Goal: Task Accomplishment & Management: Use online tool/utility

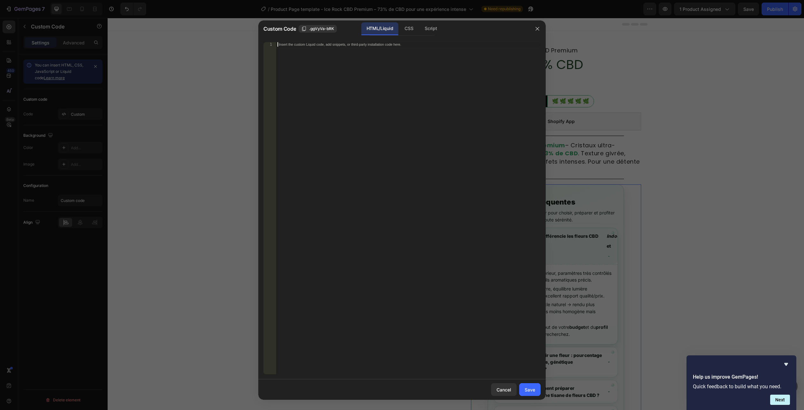
scroll to position [111, 0]
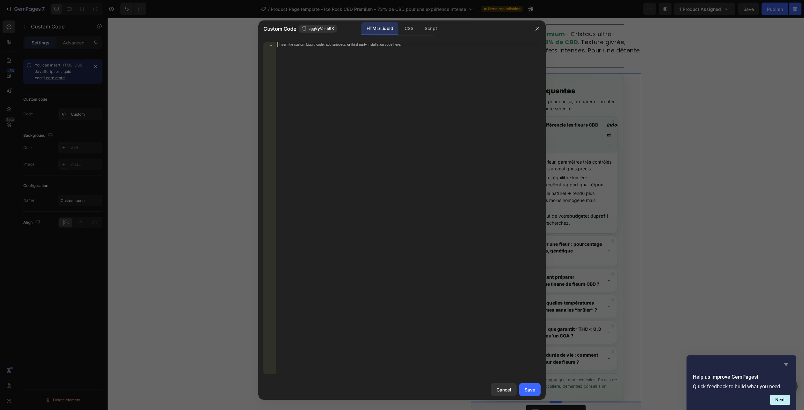
click at [787, 362] on icon "Hide survey" at bounding box center [787, 364] width 8 height 8
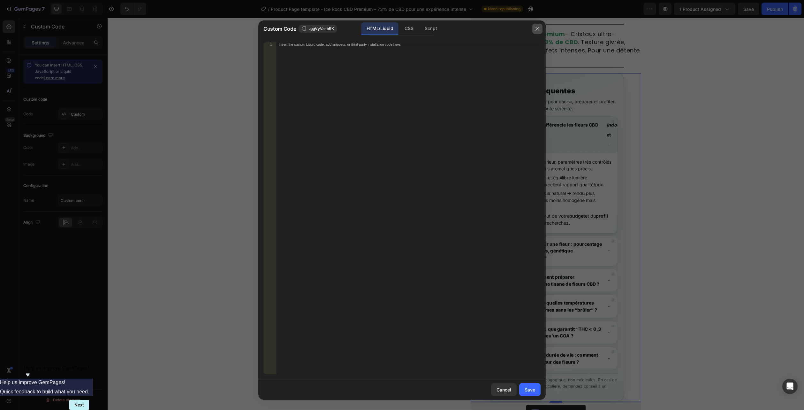
click at [539, 33] on button "button" at bounding box center [538, 29] width 10 height 10
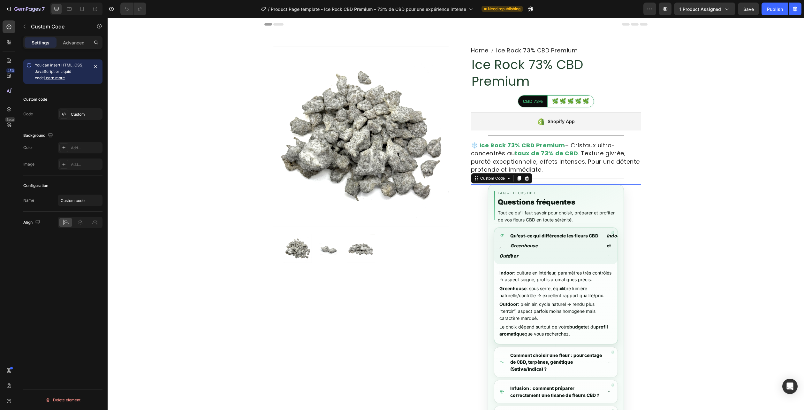
click at [531, 243] on em "Greenhouse" at bounding box center [557, 245] width 93 height 7
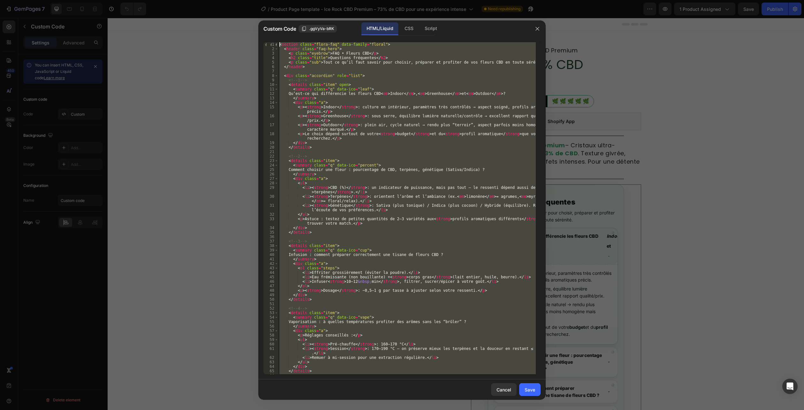
drag, startPoint x: 308, startPoint y: 373, endPoint x: 219, endPoint y: -31, distance: 412.8
click at [219, 0] on html "7 Version history / Product Page template - Ice Rock CBD Premium – 73% de CBD p…" at bounding box center [402, 0] width 804 height 0
type textarea "<section class="flora-faq" data-family="floral"> <header class="faq-hero">"
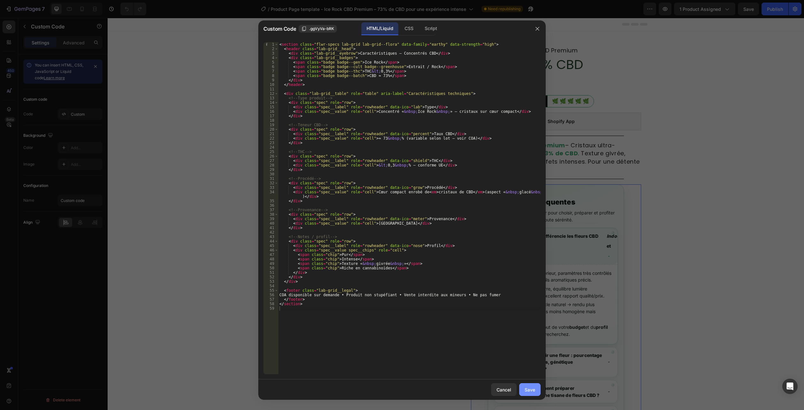
click at [531, 390] on div "Save" at bounding box center [530, 389] width 11 height 7
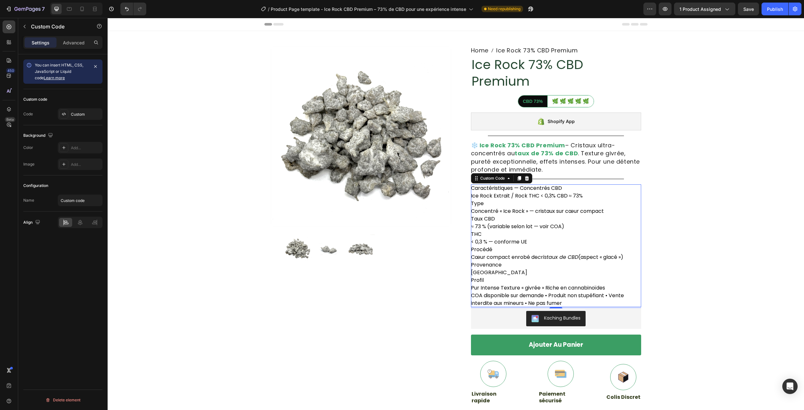
click at [536, 263] on div "Provenance" at bounding box center [556, 265] width 170 height 8
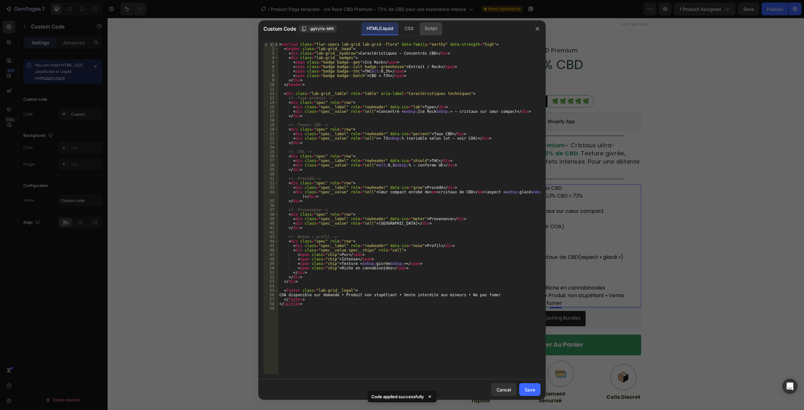
click at [423, 34] on div "Script" at bounding box center [431, 28] width 22 height 13
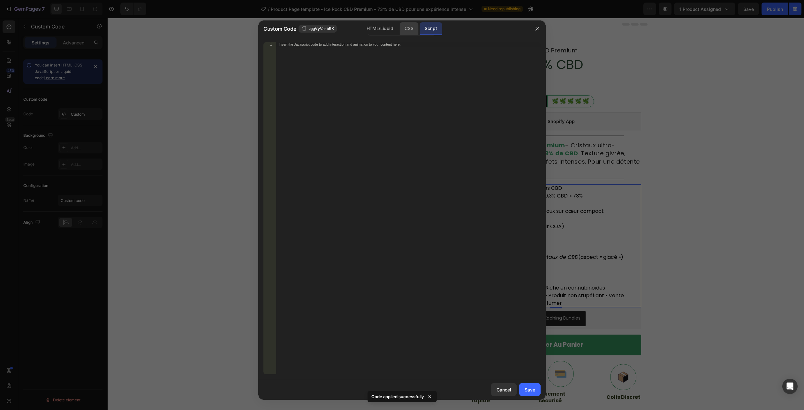
click at [416, 29] on div "CSS" at bounding box center [409, 28] width 19 height 13
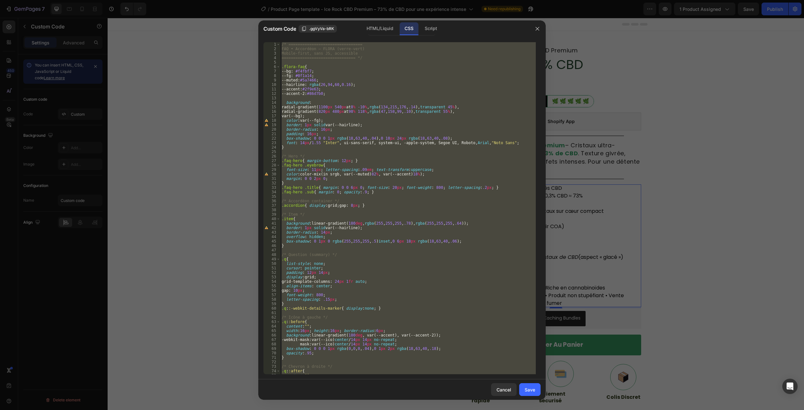
click at [397, 298] on div "/* ================================ FAQ • Accordéon — FLORA (verre-vert) Mobile…" at bounding box center [408, 208] width 256 height 332
drag, startPoint x: 393, startPoint y: 372, endPoint x: 182, endPoint y: -35, distance: 458.4
click at [182, 0] on html "7 Version history / Product Page template - Ice Rock CBD Premium – 73% de CBD p…" at bounding box center [402, 0] width 804 height 0
type textarea "/* ================================ FAQ • Accordéon — FLORA (verre-vert)"
paste textarea
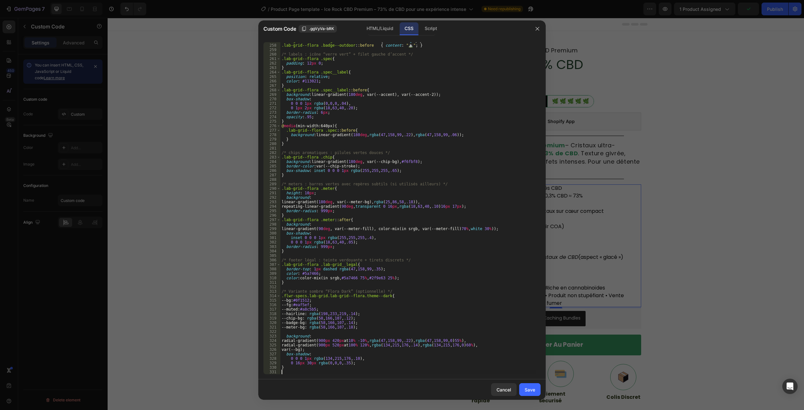
scroll to position [1229, 0]
click at [527, 387] on div "Save" at bounding box center [530, 389] width 11 height 7
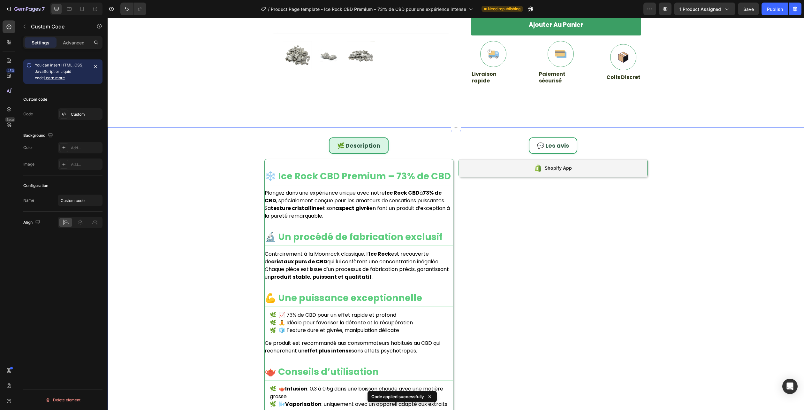
scroll to position [383, 0]
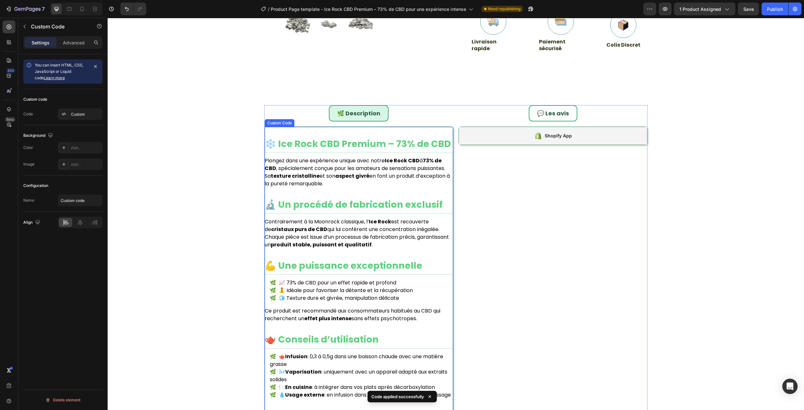
click at [395, 218] on div "❄️ Ice Rock CBD Premium – 73% de CBD Plongez dans une expérience unique avec no…" at bounding box center [359, 415] width 188 height 557
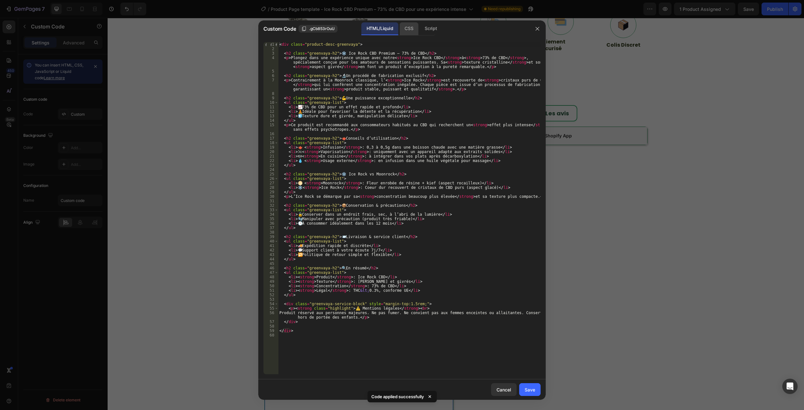
click at [409, 26] on div "CSS" at bounding box center [409, 28] width 19 height 13
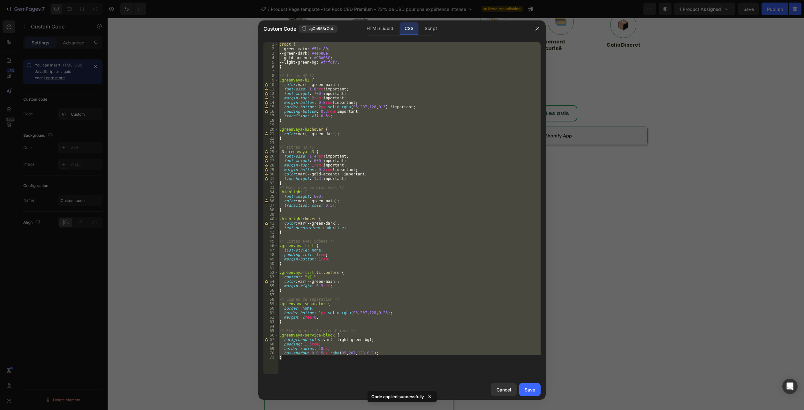
click at [331, 362] on div ":root { --green-main : #5fcf80 ; --green-dark : #4eb86e ; --gold-accent : #C6A0…" at bounding box center [409, 208] width 263 height 332
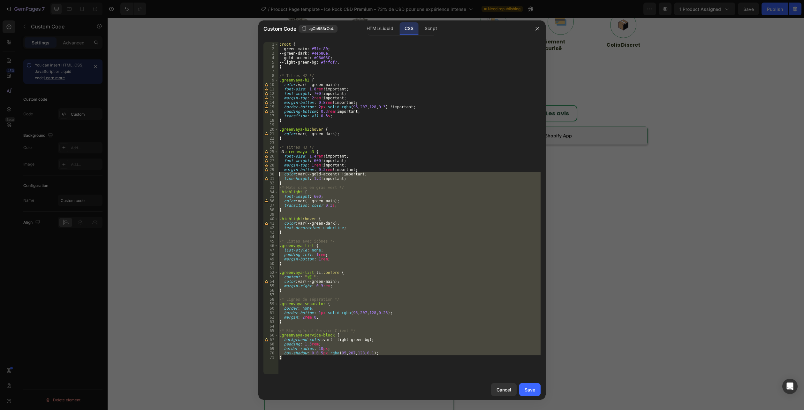
drag, startPoint x: 299, startPoint y: 365, endPoint x: 189, endPoint y: -35, distance: 414.6
click at [189, 0] on html "7 Version history / Product Page template - Ice Rock CBD Premium – 73% de CBD p…" at bounding box center [402, 0] width 804 height 0
type textarea ":root { --green-main: #5fcf80;"
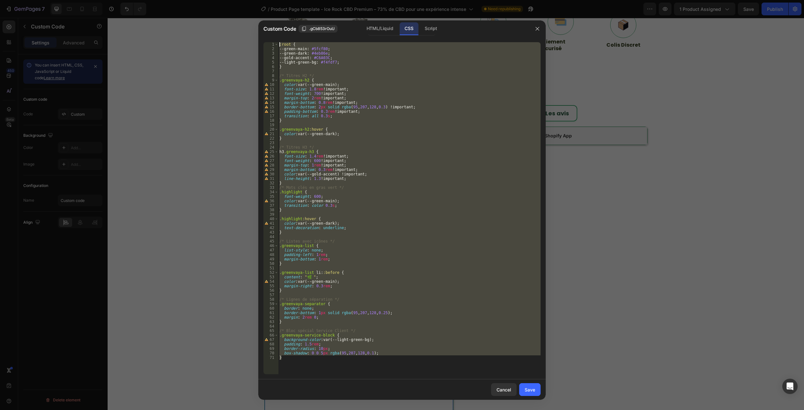
paste textarea
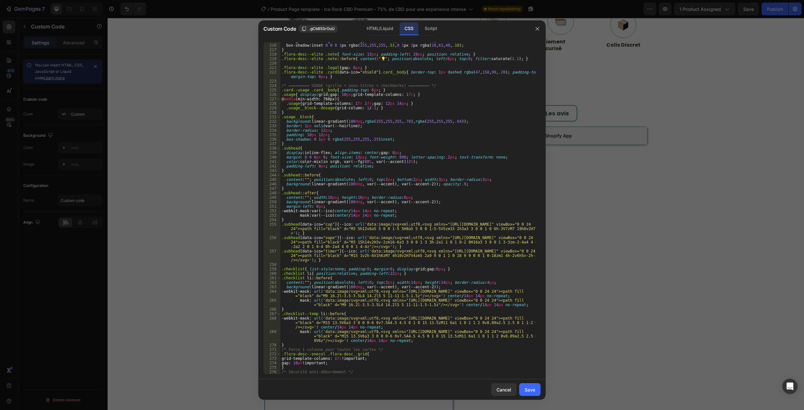
scroll to position [1032, 0]
click at [367, 34] on div "HTML/Liquid" at bounding box center [380, 28] width 37 height 13
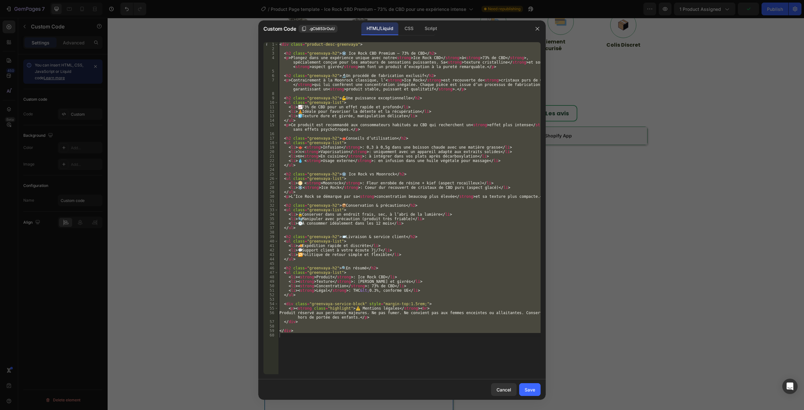
type textarea "</div>"
click at [365, 349] on div "< div class = "product-desc-greenvaya" > < h2 class = "greenvaya-h2" > ❄️ Ice R…" at bounding box center [409, 208] width 263 height 332
drag, startPoint x: 261, startPoint y: 274, endPoint x: 210, endPoint y: -28, distance: 305.9
click at [210, 0] on html "7 Version history / Product Page template - Ice Rock CBD Premium – 73% de CBD p…" at bounding box center [402, 0] width 804 height 0
type textarea "<div class="product-desc-greenvaya">"
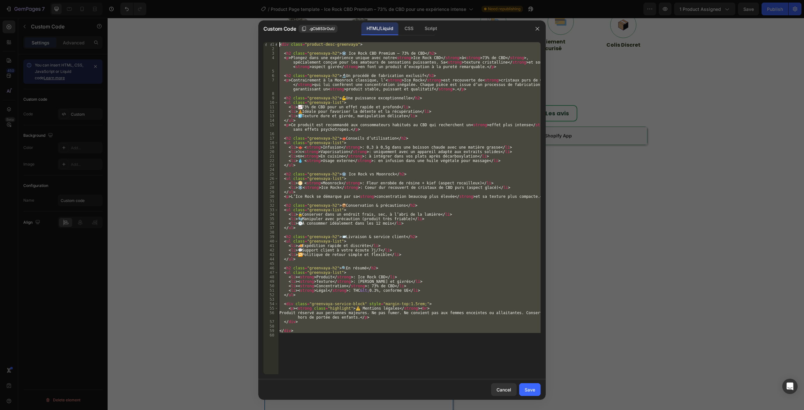
paste textarea
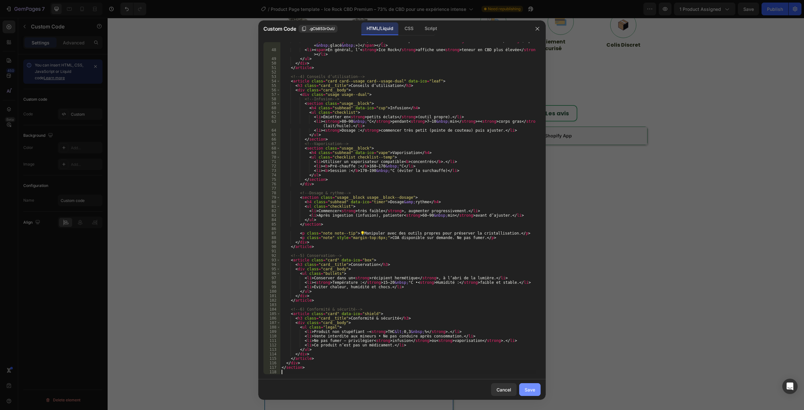
click at [539, 385] on button "Save" at bounding box center [529, 389] width 21 height 13
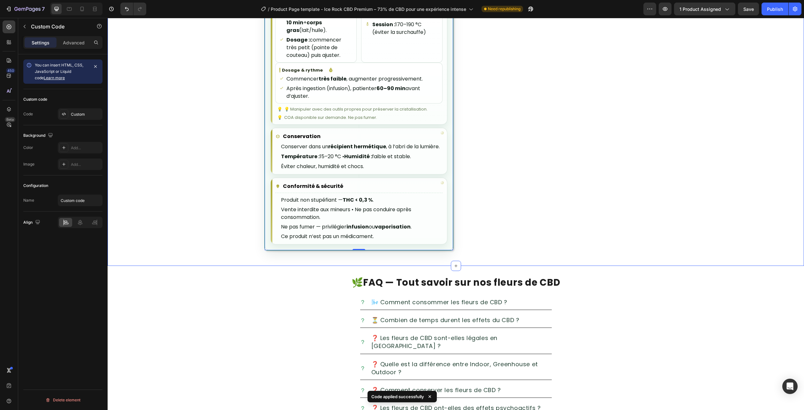
scroll to position [926, 0]
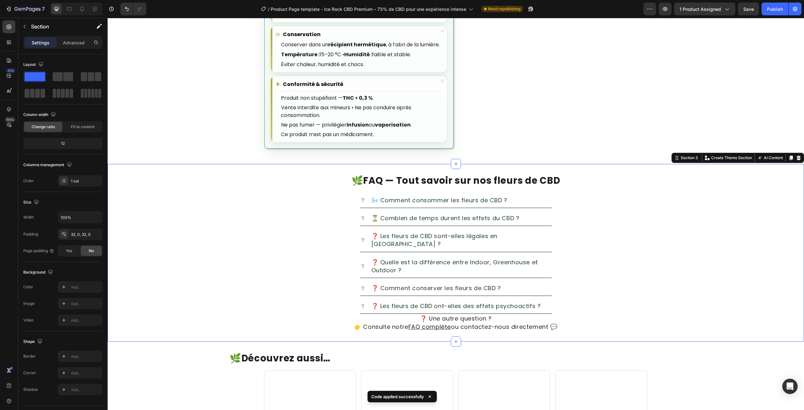
click at [794, 168] on div "🌿 FAQ — Tout savoir sur nos fleurs de CBD Heading 🌬️ Comment consommer les fleu…" at bounding box center [456, 253] width 697 height 178
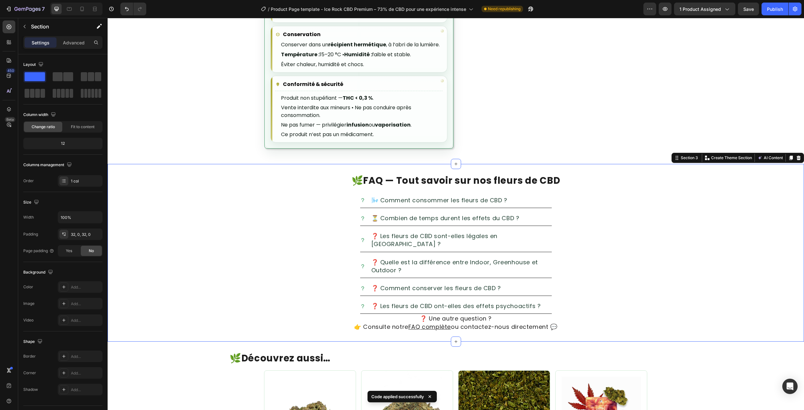
click at [795, 153] on div "Section 3 Create Theme Section AI Content Write with GemAI What would you like …" at bounding box center [738, 158] width 133 height 10
click at [797, 159] on icon at bounding box center [799, 158] width 4 height 4
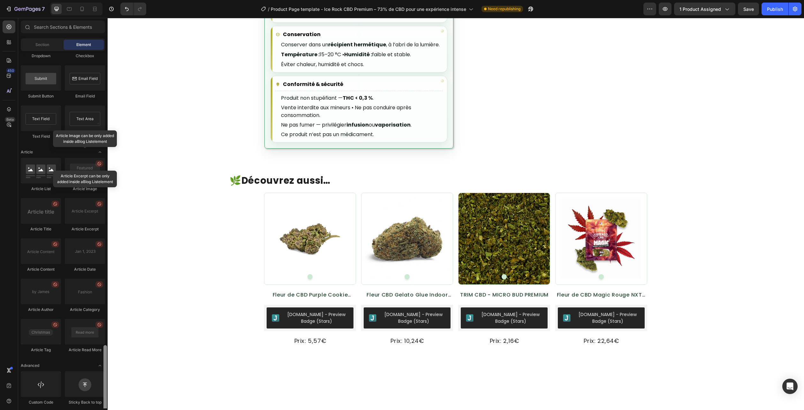
scroll to position [1578, 0]
drag, startPoint x: 106, startPoint y: 194, endPoint x: 95, endPoint y: 405, distance: 211.4
click at [96, 405] on div "Layout Row Row Row Row Text Heading Text Block Button Button Button Media Image…" at bounding box center [62, 229] width 89 height 357
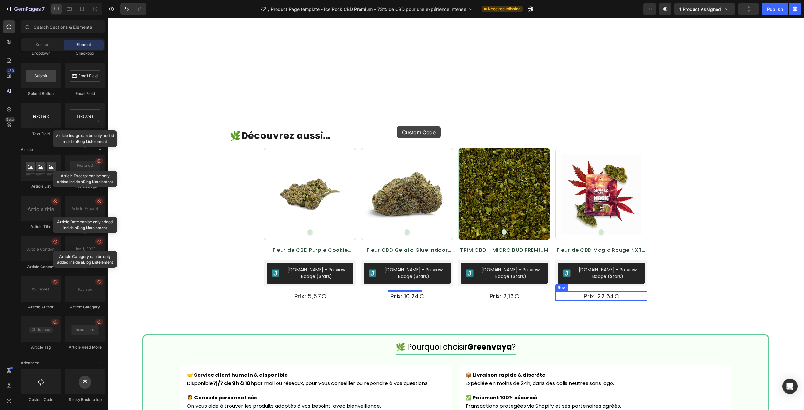
scroll to position [963, 0]
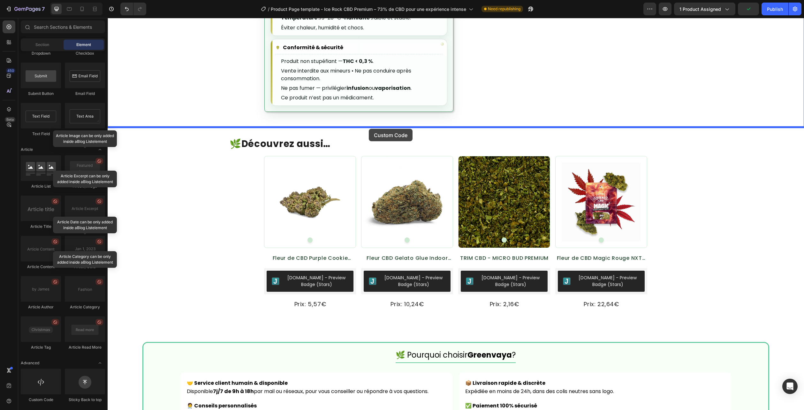
drag, startPoint x: 146, startPoint y: 397, endPoint x: 370, endPoint y: 128, distance: 350.1
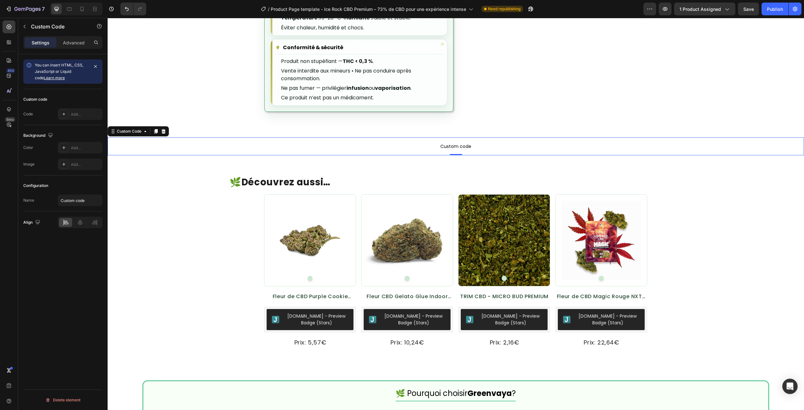
click at [409, 147] on span "Custom code" at bounding box center [456, 146] width 697 height 8
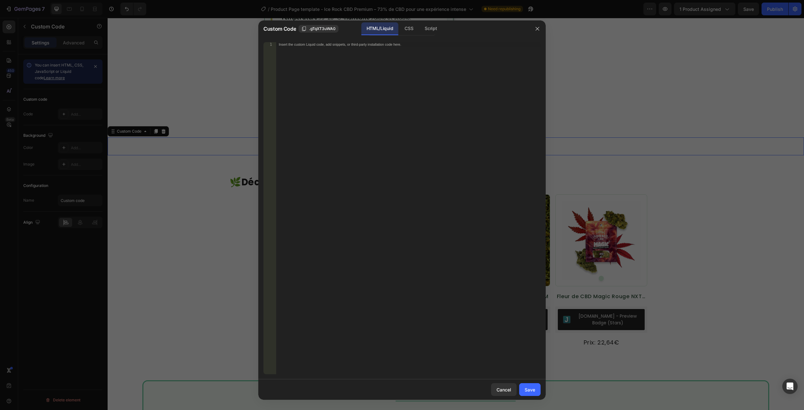
click at [382, 23] on div "HTML/Liquid" at bounding box center [380, 28] width 37 height 13
click at [377, 52] on div "Insert the custom Liquid code, add snippets, or third-party installation code h…" at bounding box center [408, 212] width 265 height 341
paste textarea "</section>"
type textarea "</section>"
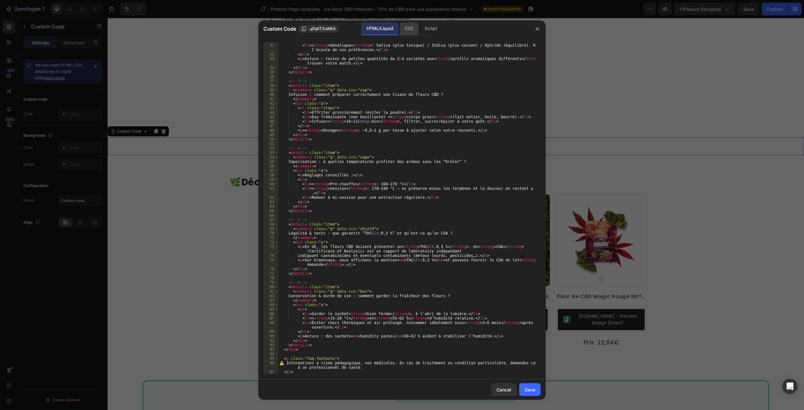
click at [406, 27] on div "CSS" at bounding box center [409, 28] width 19 height 13
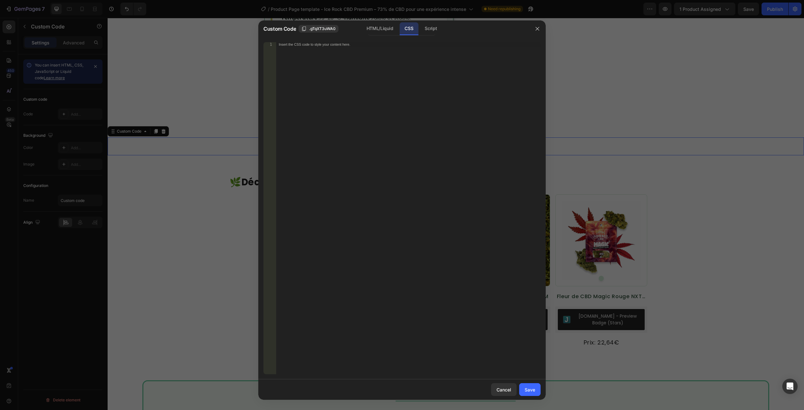
click at [408, 26] on div "CSS" at bounding box center [409, 28] width 19 height 13
click at [398, 85] on div "Insert the CSS code to style your content here." at bounding box center [408, 212] width 265 height 341
paste textarea ".flora-faq--compact .a{ padding: 8px 14px 12px; }"
type textarea ".flora-faq--compact .a{ padding: 8px 14px 12px; }"
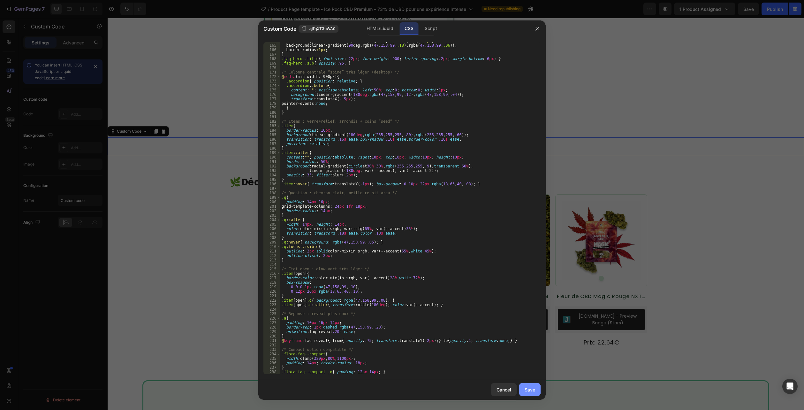
click at [527, 388] on div "Save" at bounding box center [530, 389] width 11 height 7
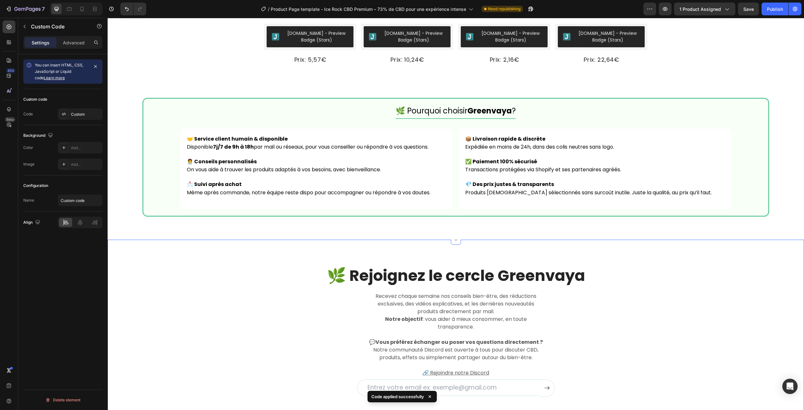
scroll to position [1506, 0]
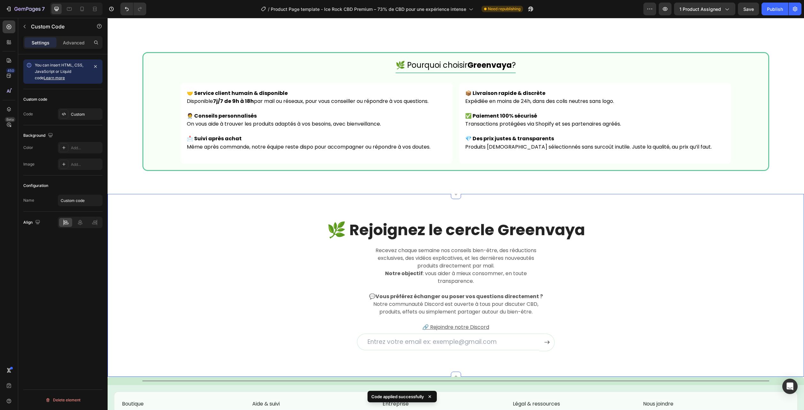
click at [771, 252] on div "🌿 Rejoignez le cercle Greenvaya Heading Recevez chaque semaine nos conseils bie…" at bounding box center [455, 284] width 687 height 131
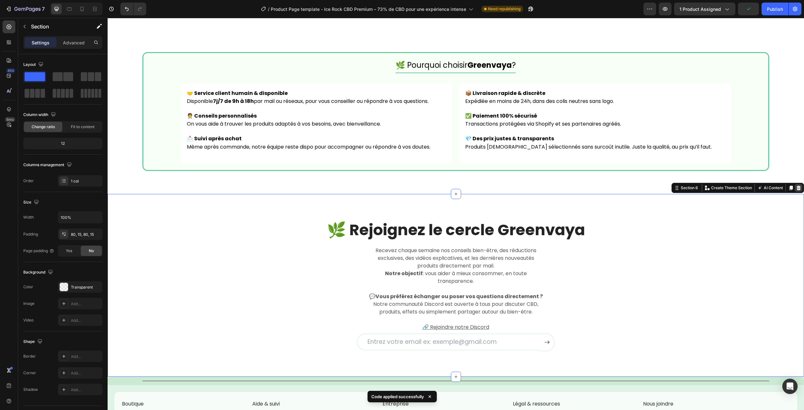
click at [797, 189] on icon at bounding box center [799, 188] width 4 height 4
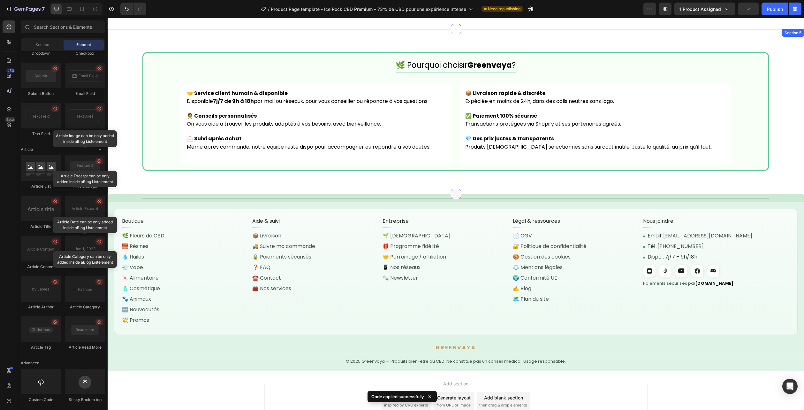
click at [455, 193] on icon at bounding box center [456, 194] width 3 height 3
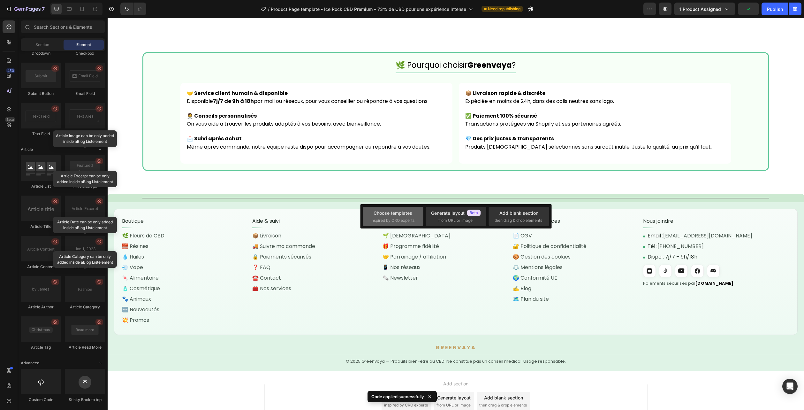
click at [413, 211] on div "Choose templates inspired by CRO experts" at bounding box center [393, 217] width 45 height 14
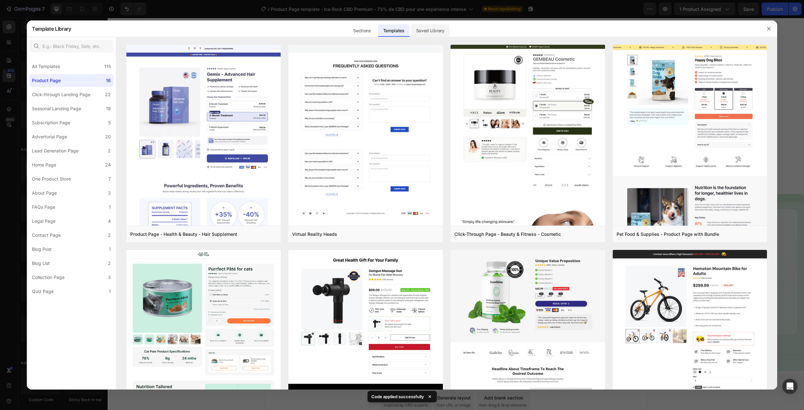
click at [428, 30] on div "Saved Library" at bounding box center [430, 30] width 39 height 13
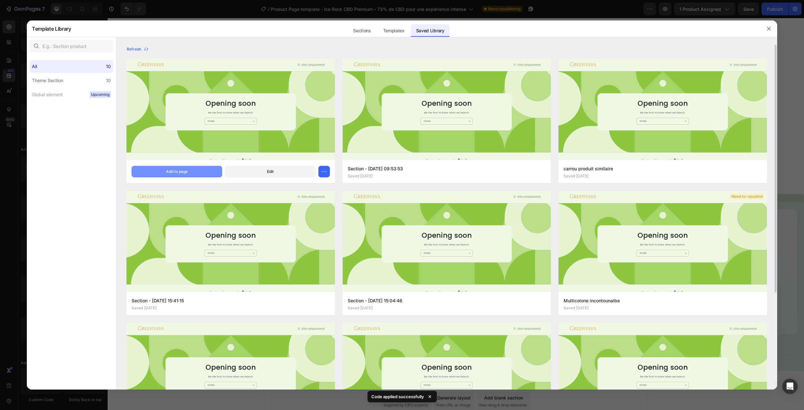
click at [181, 171] on div "Add to page" at bounding box center [177, 172] width 22 height 6
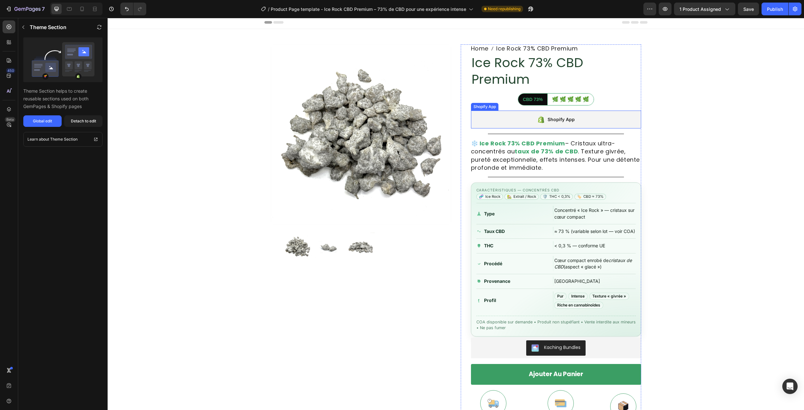
scroll to position [0, 0]
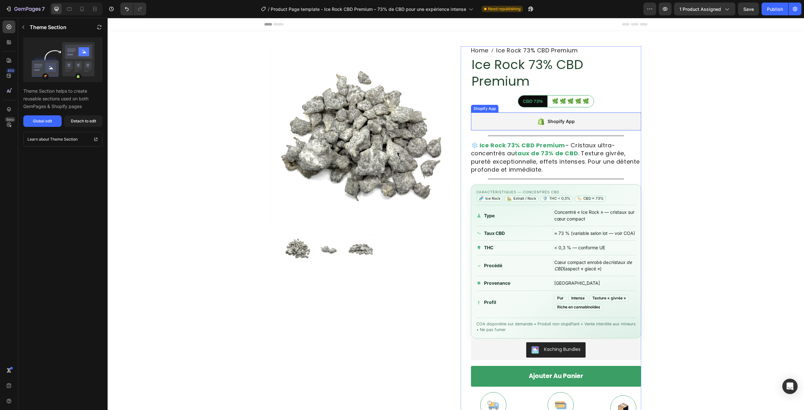
click at [503, 75] on h1 "Ice Rock 73% CBD Premium" at bounding box center [556, 73] width 170 height 35
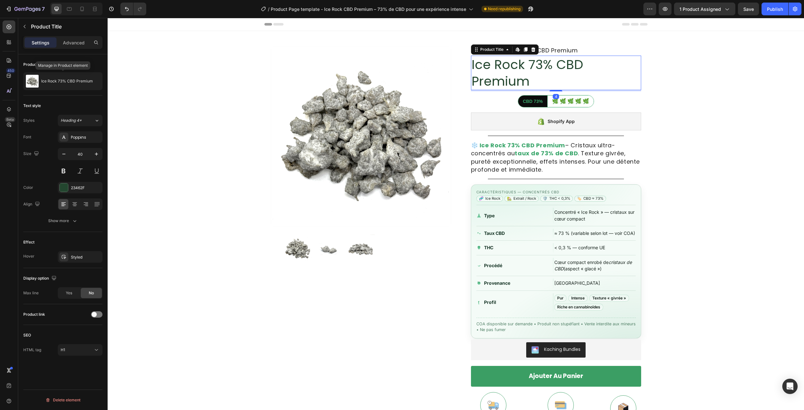
click at [60, 77] on div "Ice Rock 73% CBD Premium" at bounding box center [62, 81] width 79 height 18
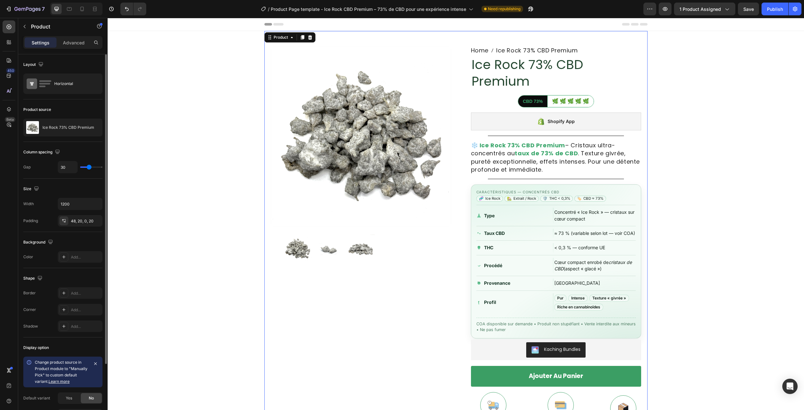
click at [63, 124] on div "Ice Rock 73% CBD Premium" at bounding box center [62, 128] width 79 height 18
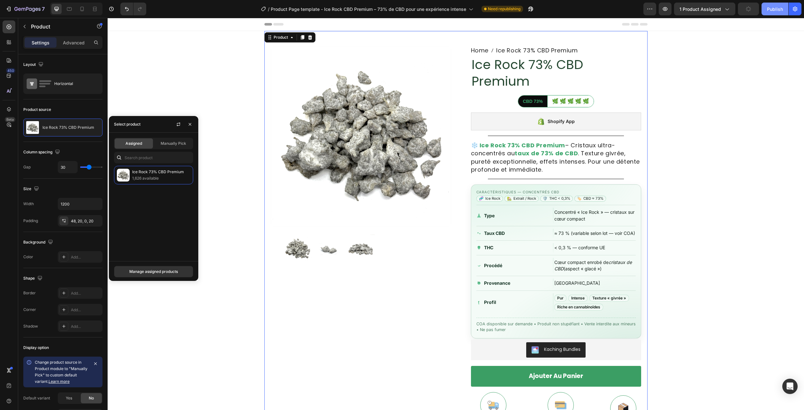
click at [782, 11] on div "Publish" at bounding box center [775, 9] width 16 height 7
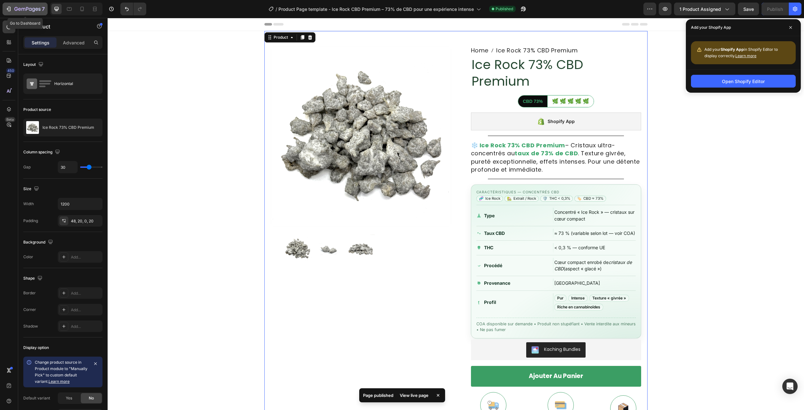
click at [38, 9] on icon "button" at bounding box center [27, 9] width 26 height 5
